Goal: Navigation & Orientation: Find specific page/section

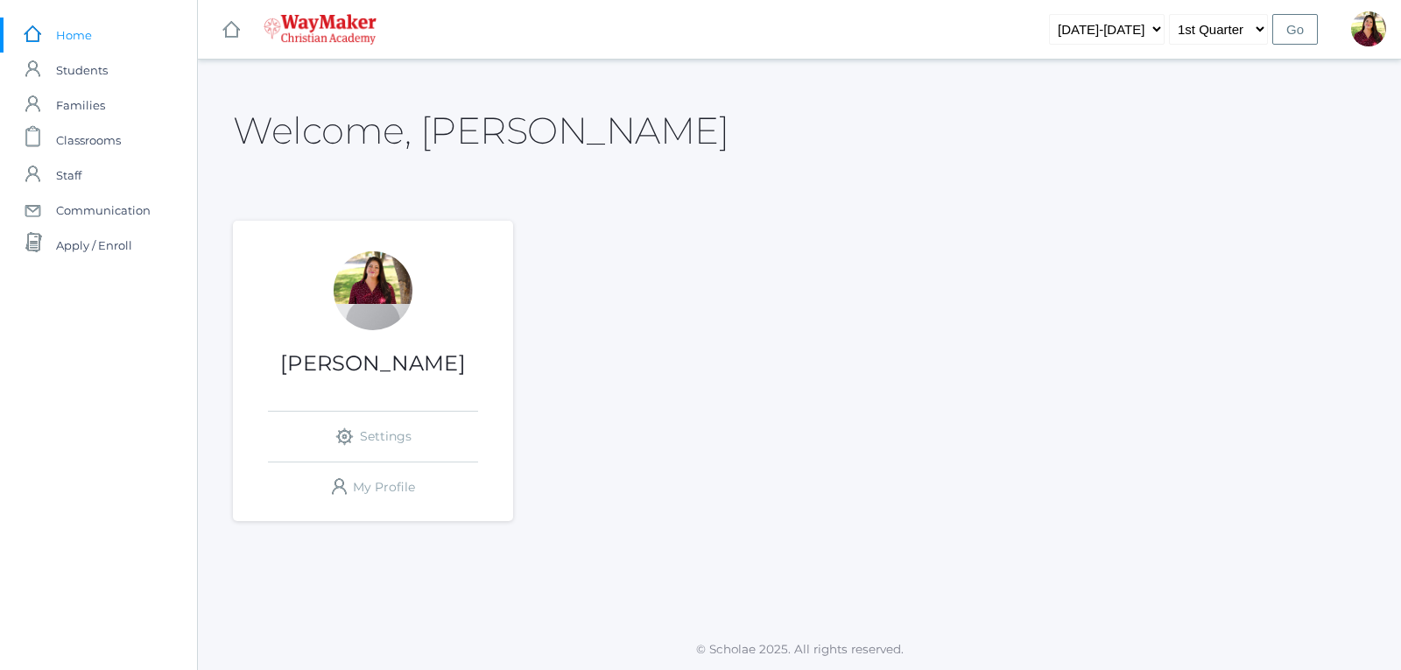
drag, startPoint x: 1239, startPoint y: 3, endPoint x: 984, endPoint y: 223, distance: 337.8
click at [984, 223] on div "Elizabeth Benzinger icons/ui/navigation/settings Created with Sketch. Settings …" at bounding box center [799, 371] width 1133 height 300
click at [89, 137] on span "Classrooms" at bounding box center [88, 140] width 65 height 35
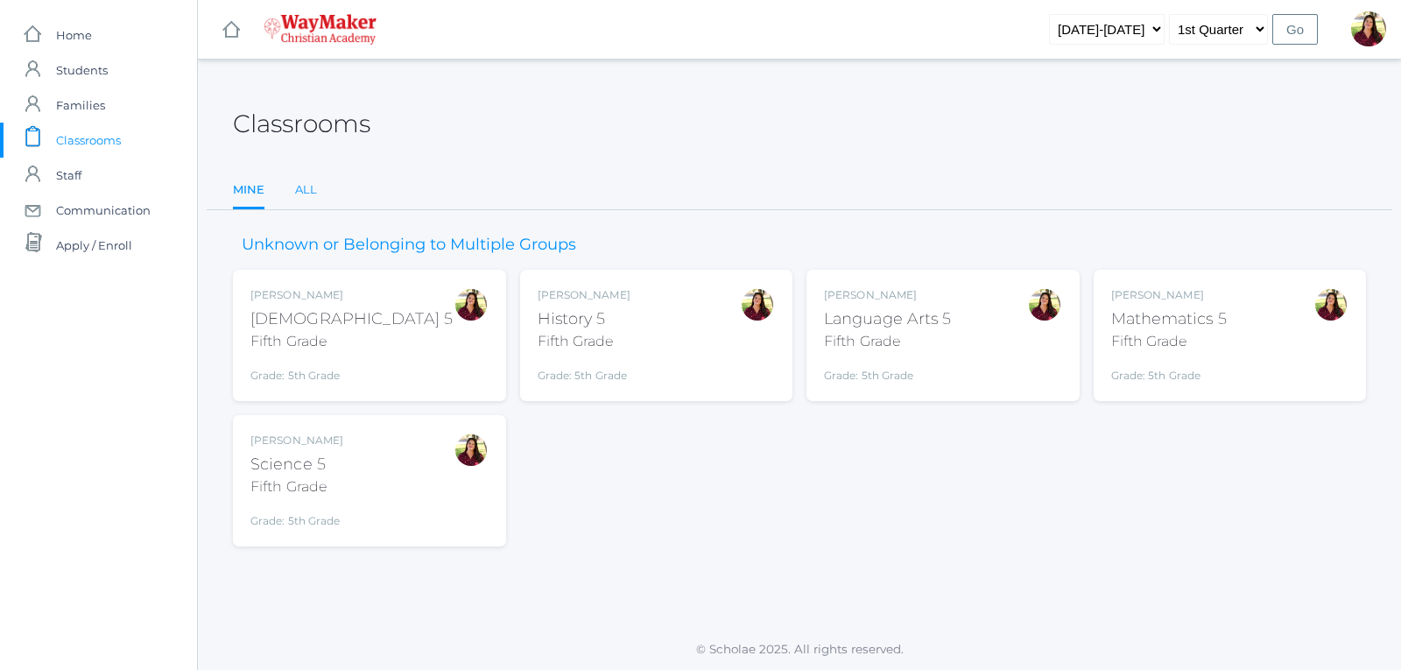
click at [306, 188] on link "All" at bounding box center [306, 190] width 22 height 35
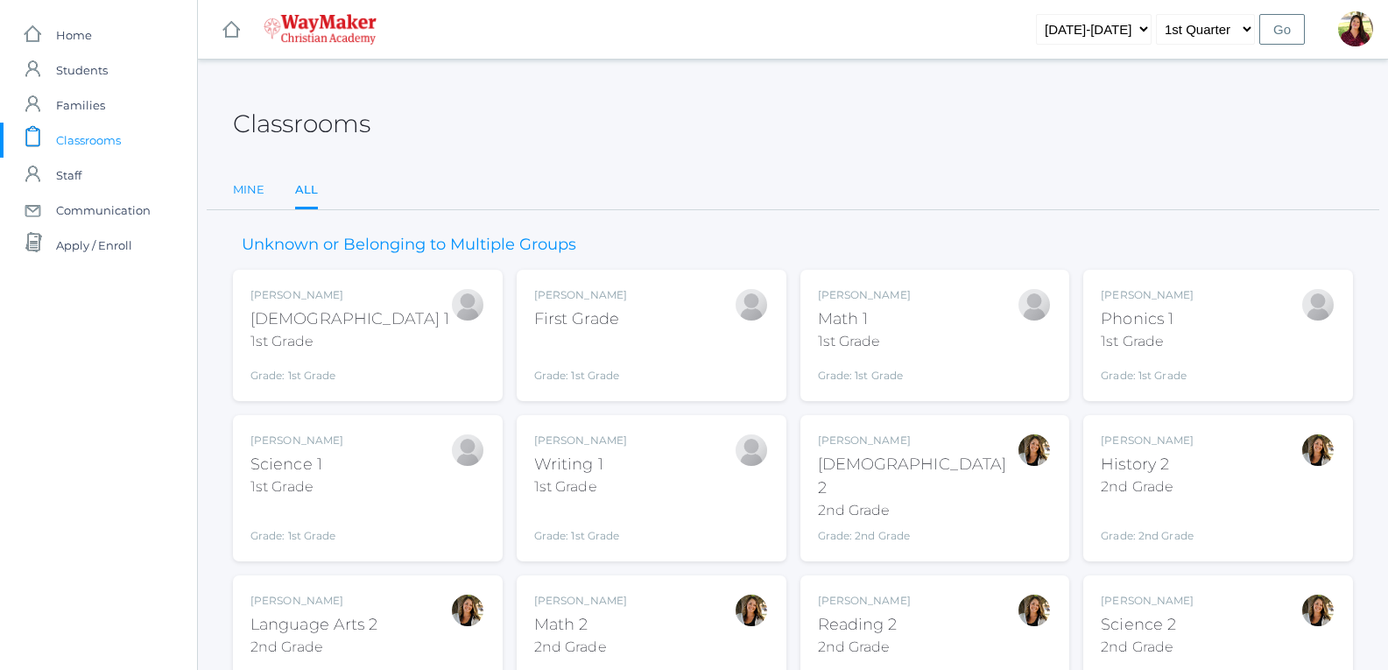
click at [255, 188] on link "Mine" at bounding box center [249, 190] width 32 height 35
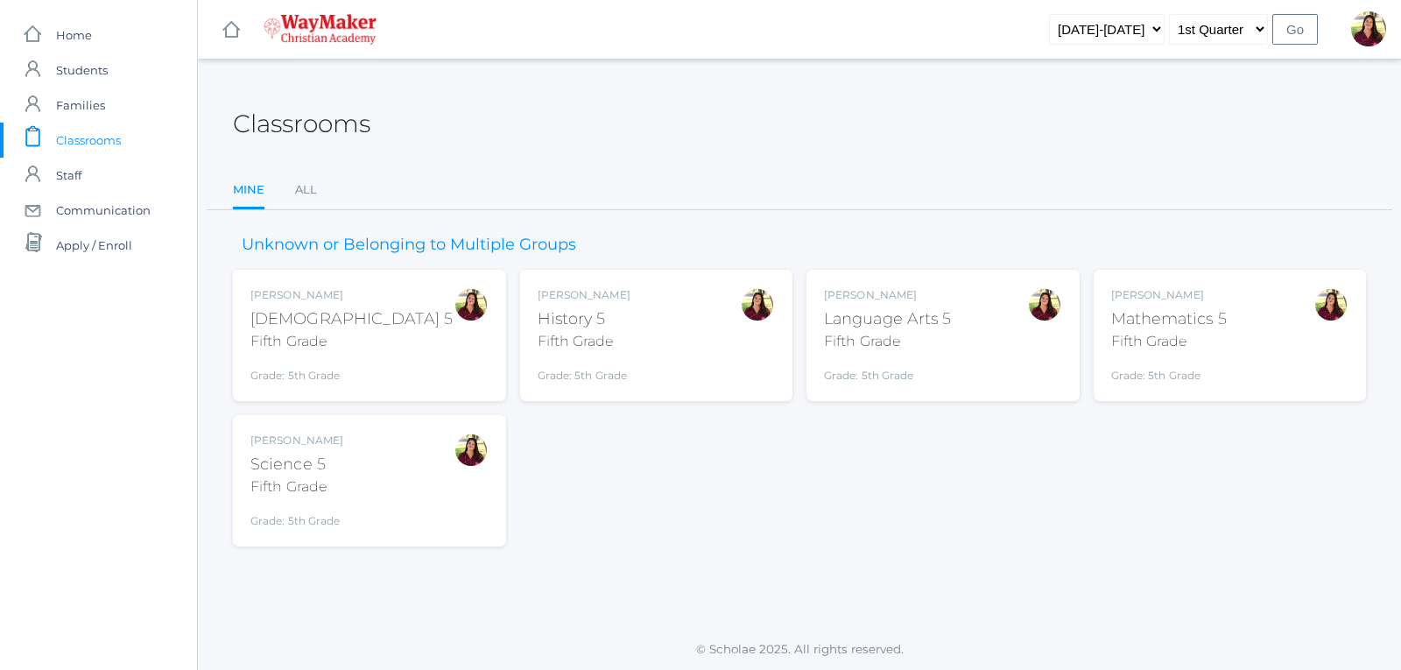
click at [306, 291] on div "[PERSON_NAME]" at bounding box center [352, 295] width 202 height 16
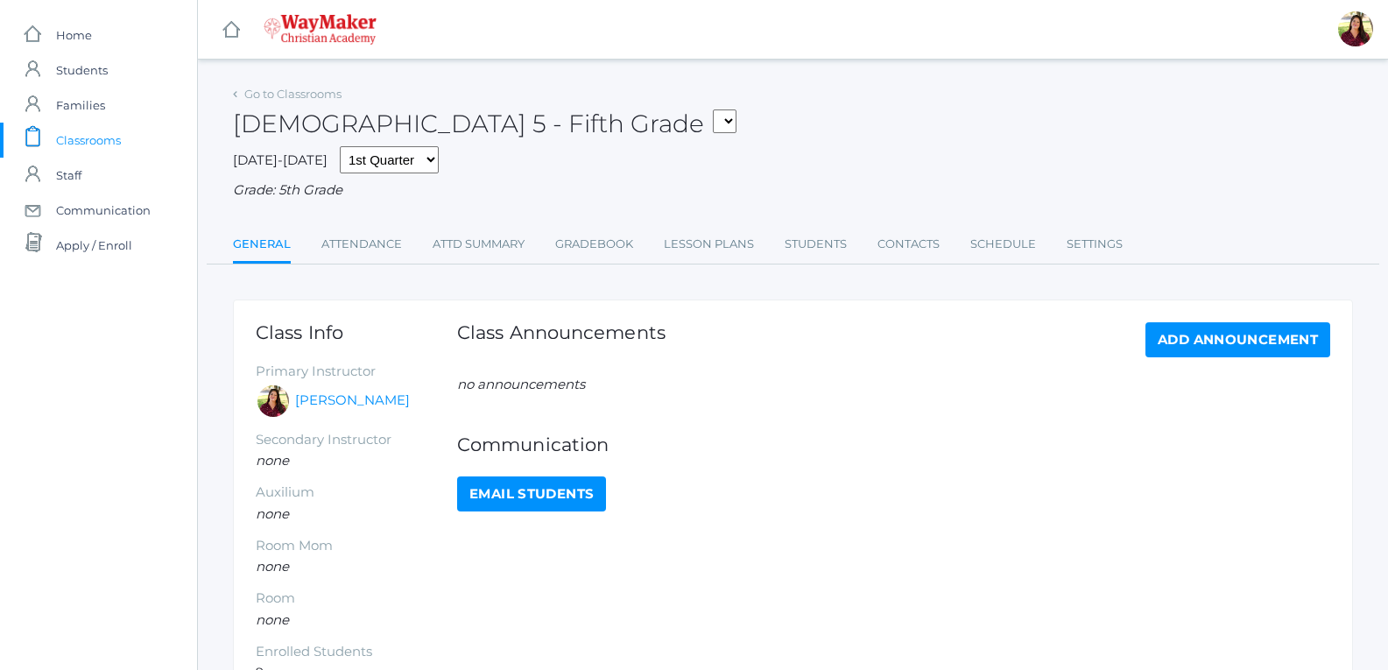
click at [713, 127] on select "05ELEM - History 5 Fifth Grade 05ELEM - Science 5 Fifth Grade 05ELEM - Mathemat…" at bounding box center [725, 121] width 24 height 24
click at [446, 213] on div "Go to Classrooms [DEMOGRAPHIC_DATA] 5 - Fifth Grade 05ELEM - History 5 Fifth Gr…" at bounding box center [793, 172] width 1120 height 183
click at [1105, 246] on link "Settings" at bounding box center [1095, 244] width 56 height 35
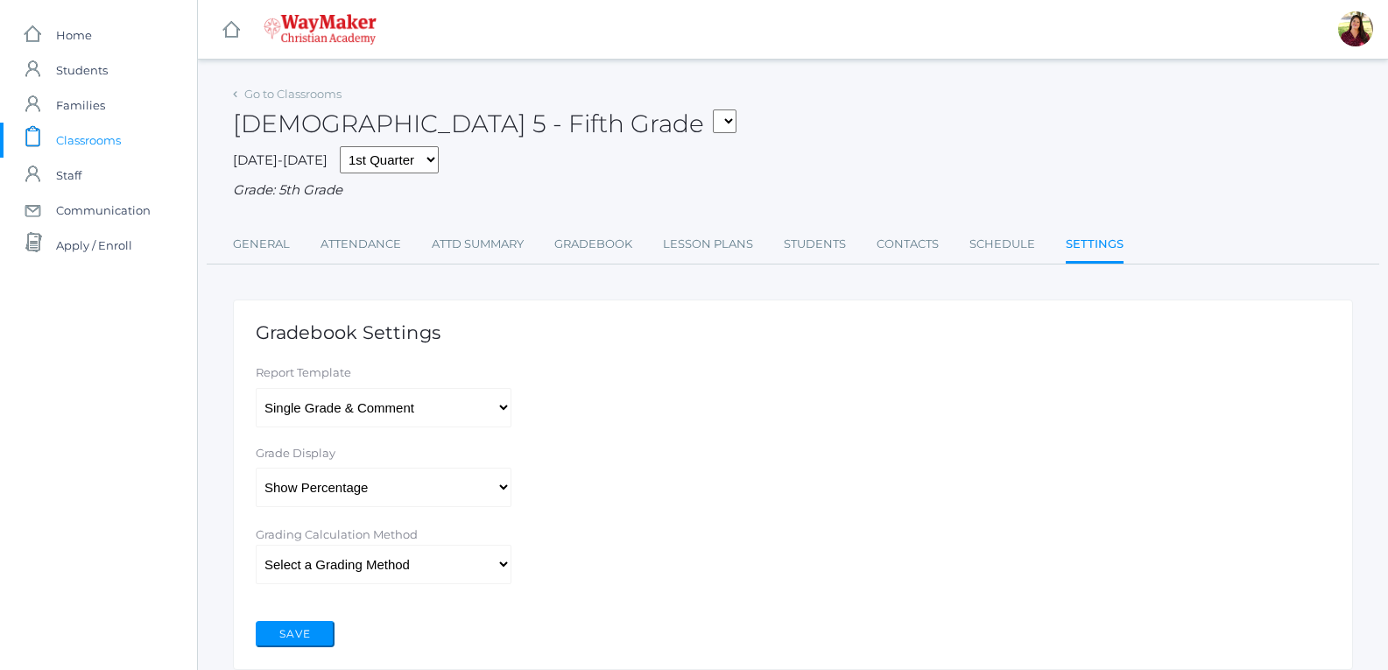
click at [713, 131] on select "05ELEM - History 5 Fifth Grade 05ELEM - Science 5 Fifth Grade 05ELEM - Mathemat…" at bounding box center [725, 121] width 24 height 24
select select "2543"
click at [713, 109] on select "05ELEM - History 5 Fifth Grade 05ELEM - Science 5 Fifth Grade 05ELEM - Mathemat…" at bounding box center [725, 121] width 24 height 24
click at [75, 33] on span "Home" at bounding box center [74, 35] width 36 height 35
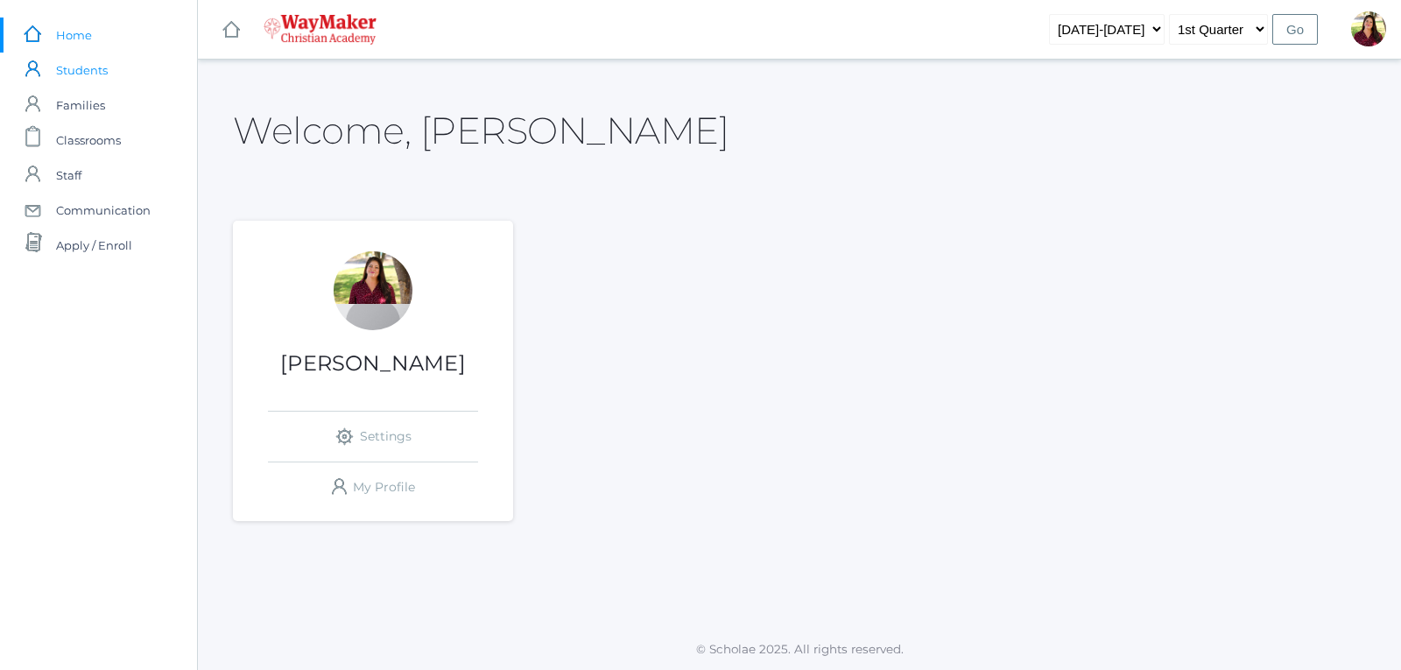
click at [82, 62] on span "Students" at bounding box center [82, 70] width 52 height 35
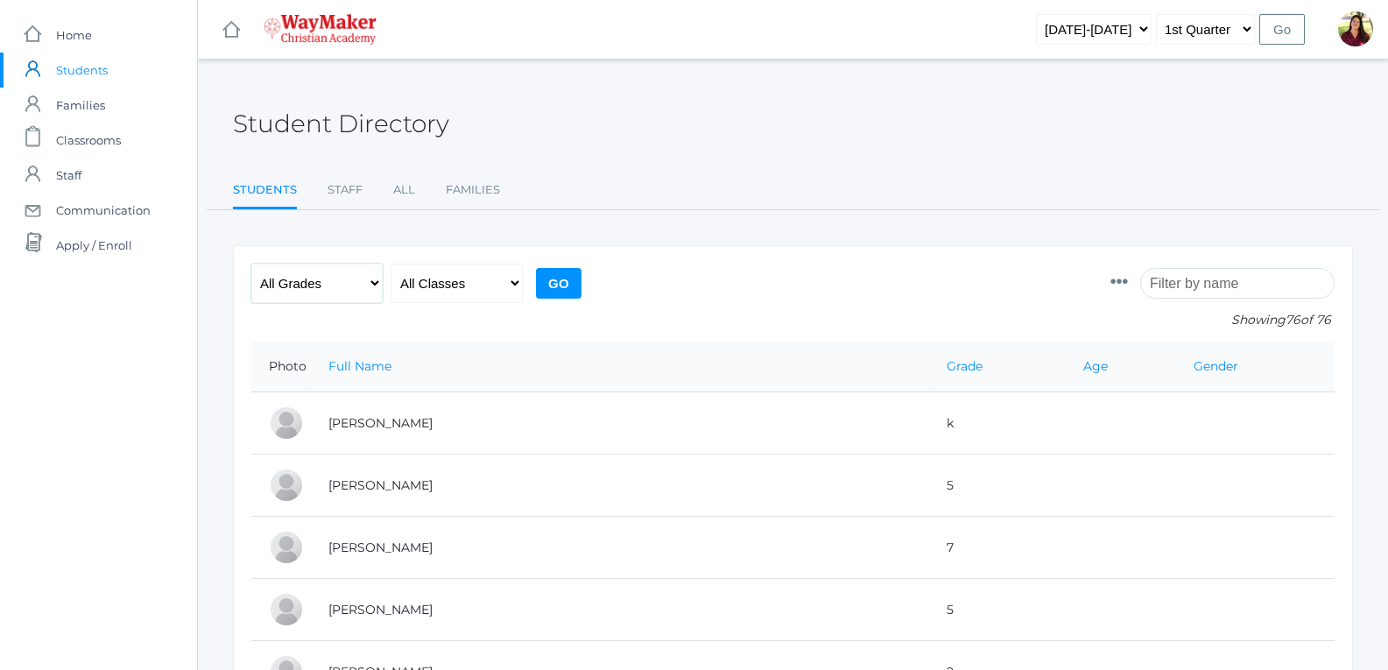
click at [378, 281] on select "All Grades Elementary - Pre-K - Kindergarten - 1st Grade - 2nd Grade - 3rd Grad…" at bounding box center [316, 283] width 131 height 39
click at [251, 264] on select "All Grades Elementary - Pre-K - Kindergarten - 1st Grade - 2nd Grade - 3rd Grad…" at bounding box center [316, 283] width 131 height 39
click at [503, 283] on select "All Classes" at bounding box center [457, 283] width 131 height 39
click at [392, 264] on select "All Classes" at bounding box center [457, 283] width 131 height 39
click at [390, 293] on div "All Grades Elementary - Pre-K - Kindergarten - 1st Grade - 2nd Grade - 3rd Grad…" at bounding box center [418, 303] width 335 height 78
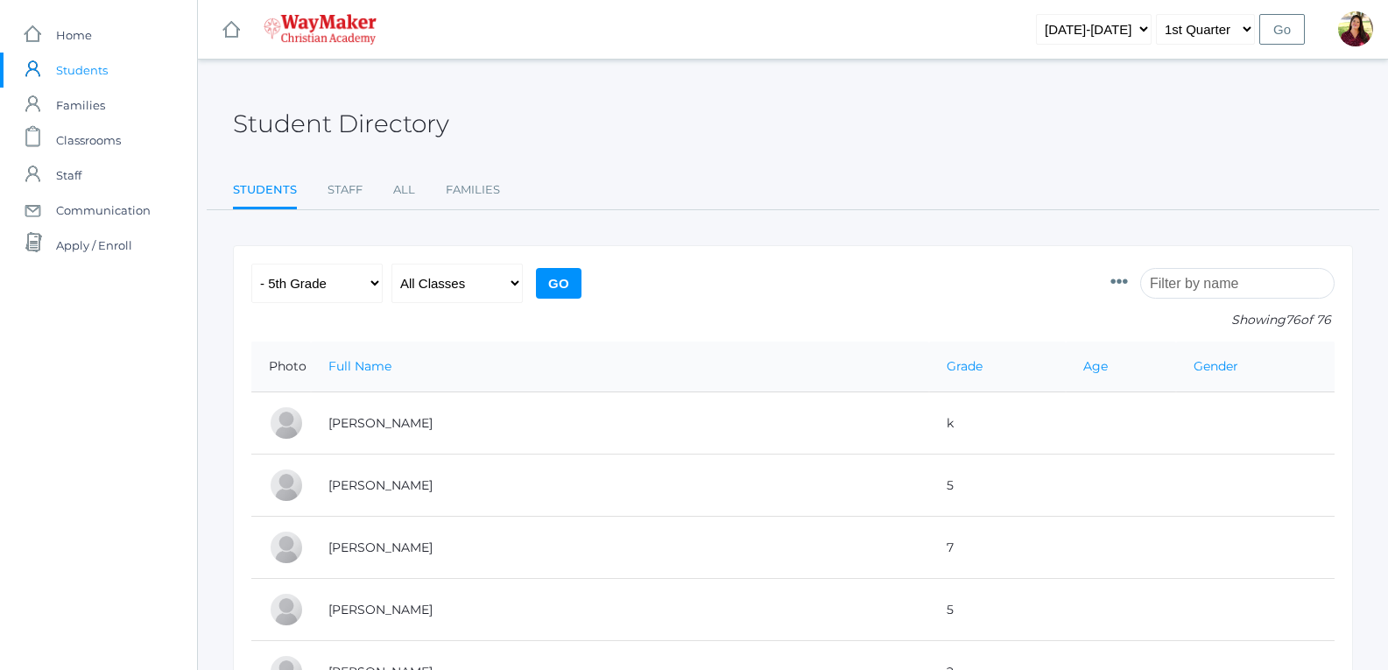
drag, startPoint x: 386, startPoint y: 286, endPoint x: 353, endPoint y: 283, distance: 33.5
click at [386, 286] on div "All Grades Elementary - Pre-K - Kindergarten - 1st Grade - 2nd Grade - 3rd Grad…" at bounding box center [418, 303] width 335 height 78
click at [365, 274] on select "All Grades Elementary - Pre-K - Kindergarten - 1st Grade - 2nd Grade - 3rd Grad…" at bounding box center [316, 283] width 131 height 39
select select "any"
click at [251, 264] on select "All Grades Elementary - Pre-K - Kindergarten - 1st Grade - 2nd Grade - 3rd Grad…" at bounding box center [316, 283] width 131 height 39
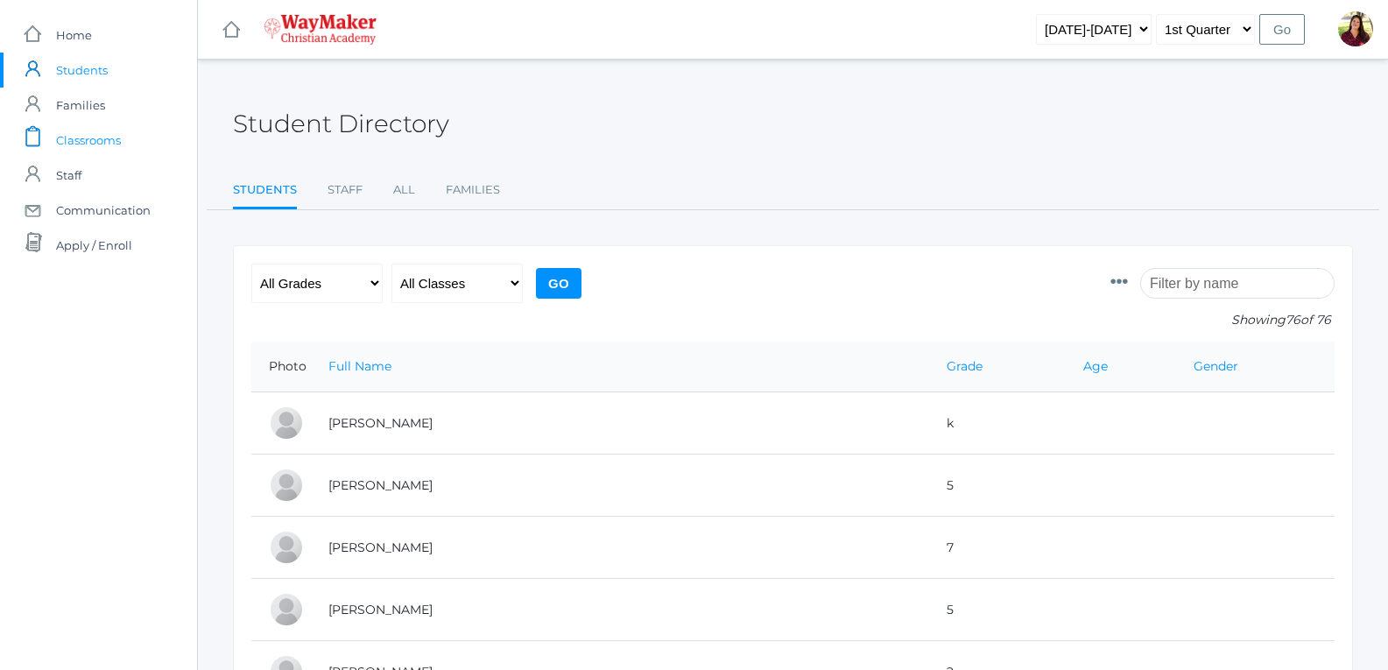
click at [80, 140] on span "Classrooms" at bounding box center [88, 140] width 65 height 35
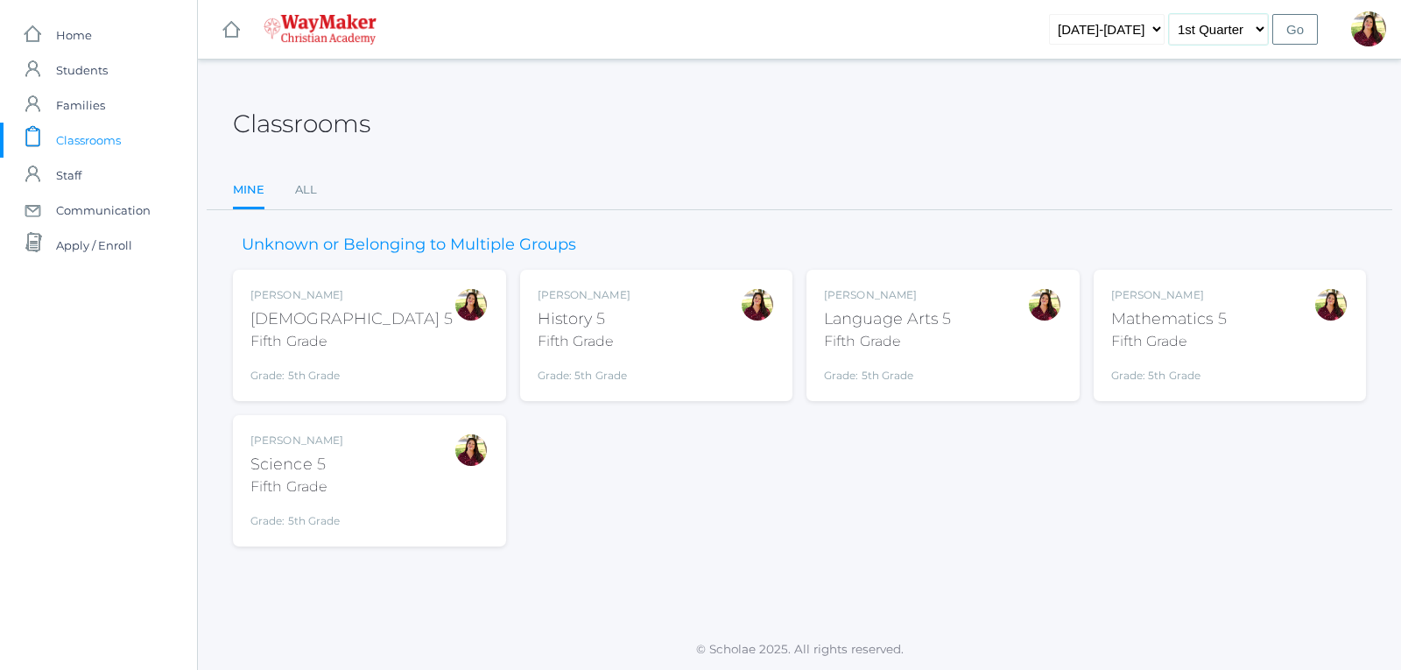
click at [1265, 28] on select "1st Quarter 2nd Quarter 3rd Quarter 4th Quarter" at bounding box center [1218, 29] width 99 height 31
click at [1125, 73] on div "icons/ui/navigation/hamburger Created with Sketch. icons/ui/navigation/home Cre…" at bounding box center [799, 335] width 1204 height 670
